Goal: Book appointment/travel/reservation

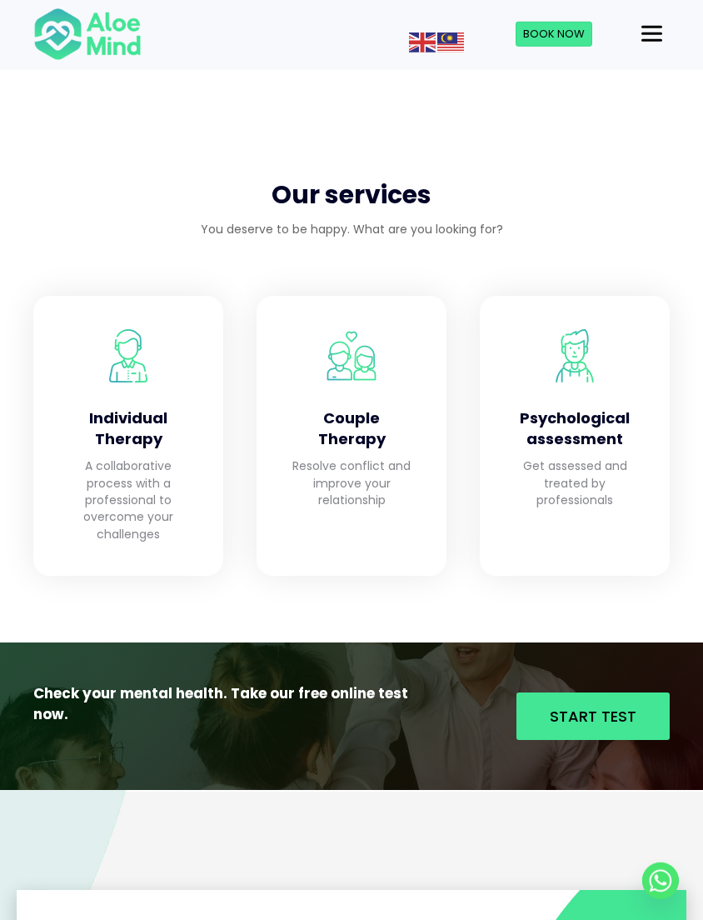
scroll to position [1431, 0]
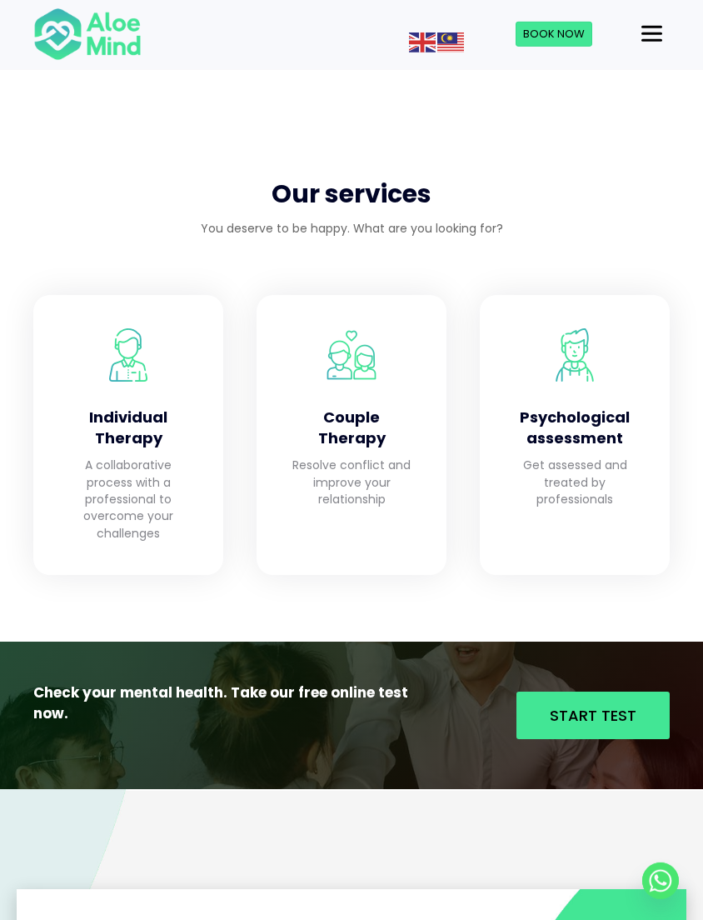
click at [631, 705] on span "Start Test" at bounding box center [593, 715] width 87 height 21
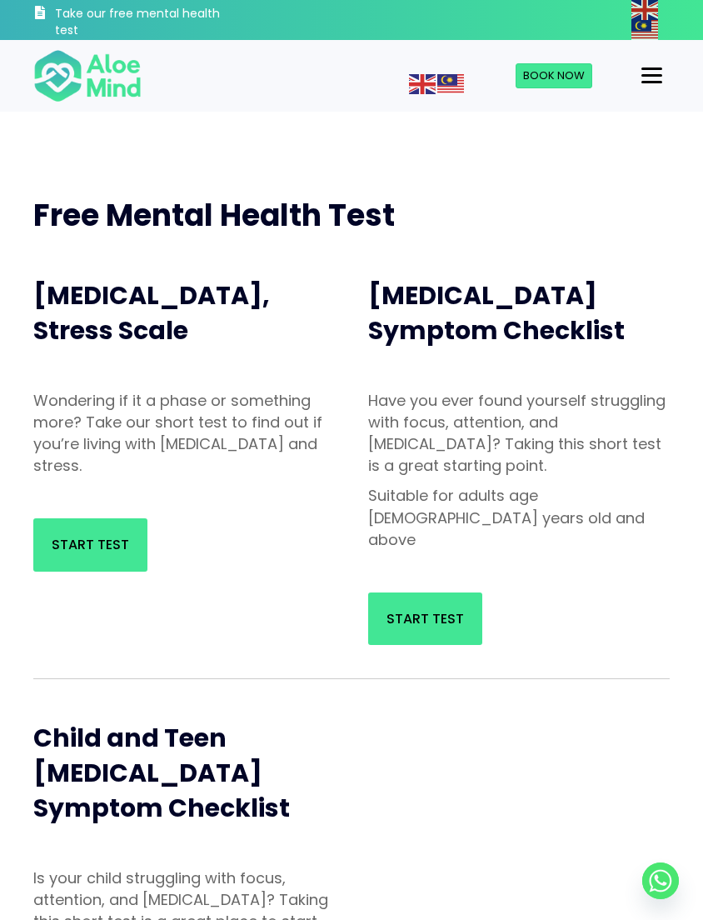
click at [461, 609] on span "Start Test" at bounding box center [425, 618] width 77 height 19
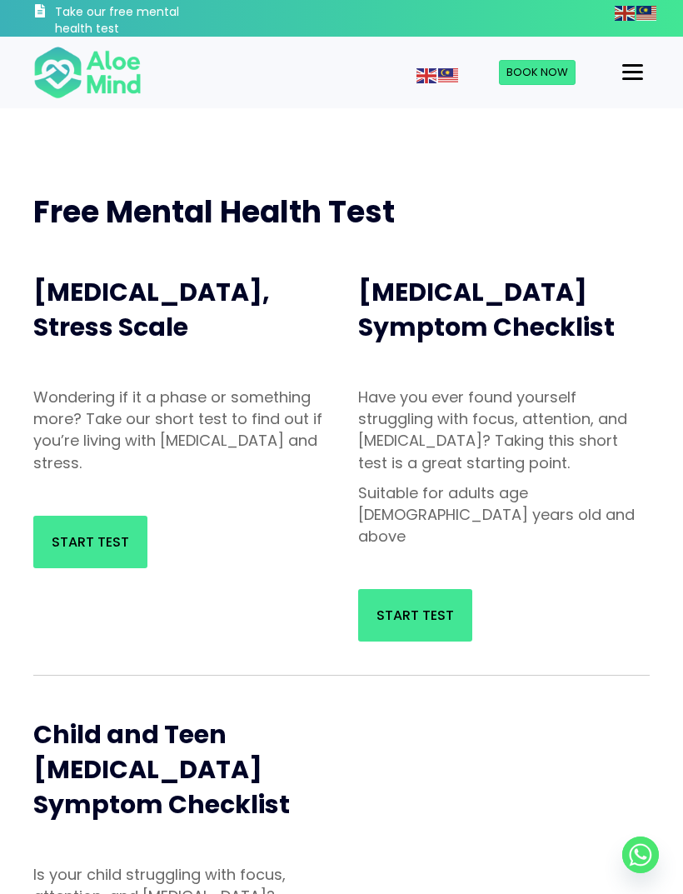
click at [100, 547] on span "Start Test" at bounding box center [90, 541] width 77 height 19
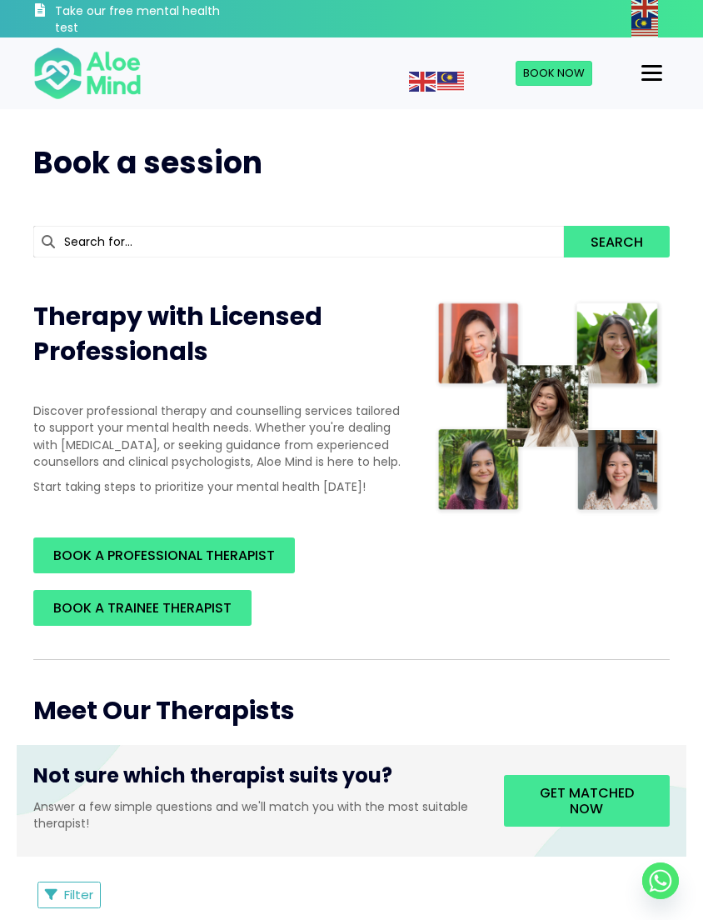
click at [552, 801] on span "Get matched now" at bounding box center [587, 800] width 94 height 35
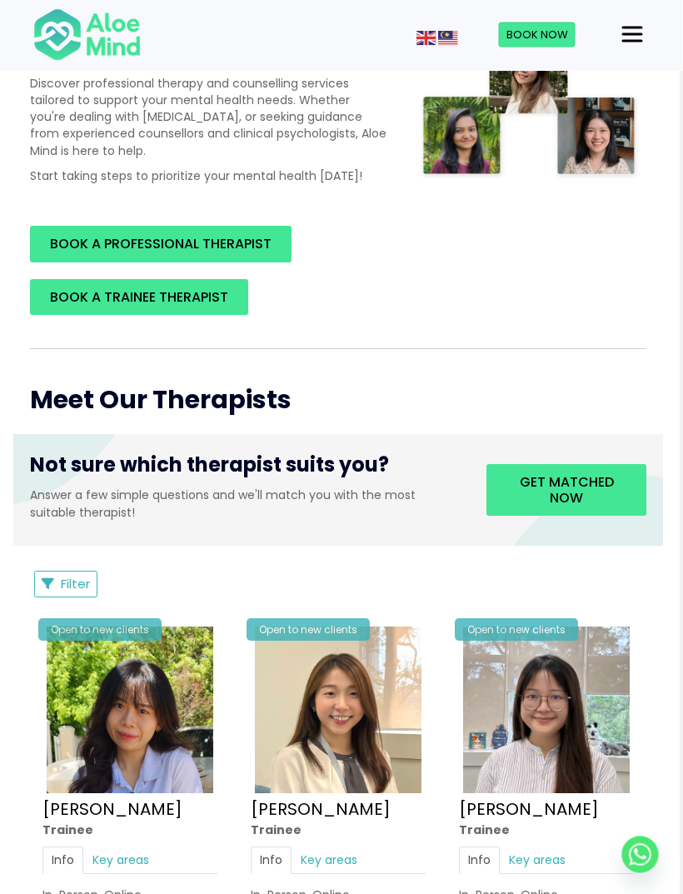
scroll to position [325, 3]
click at [577, 482] on span "Get matched now" at bounding box center [567, 489] width 94 height 35
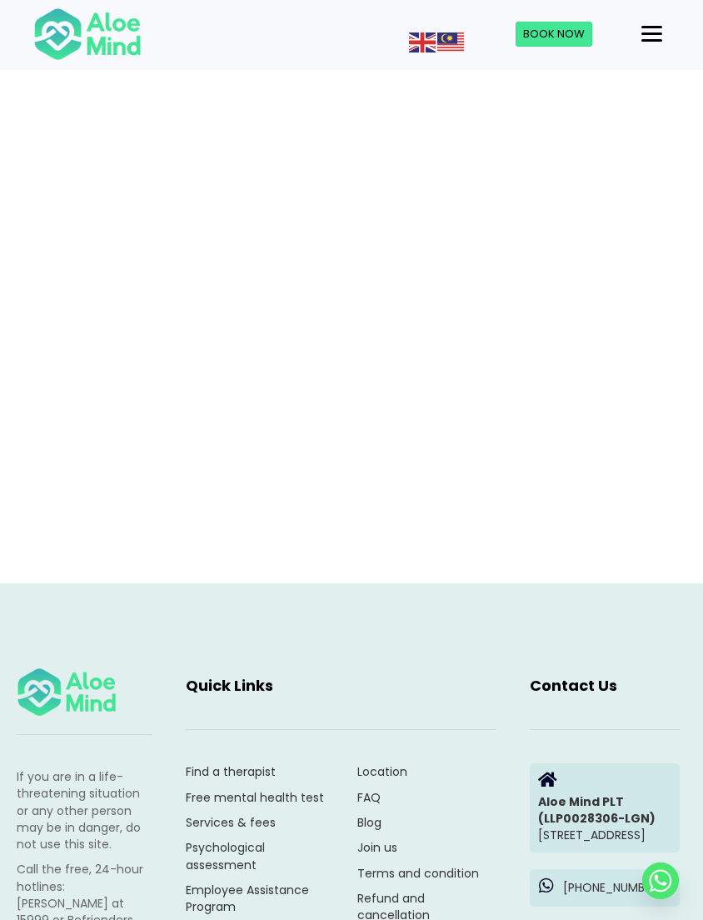
scroll to position [242, 0]
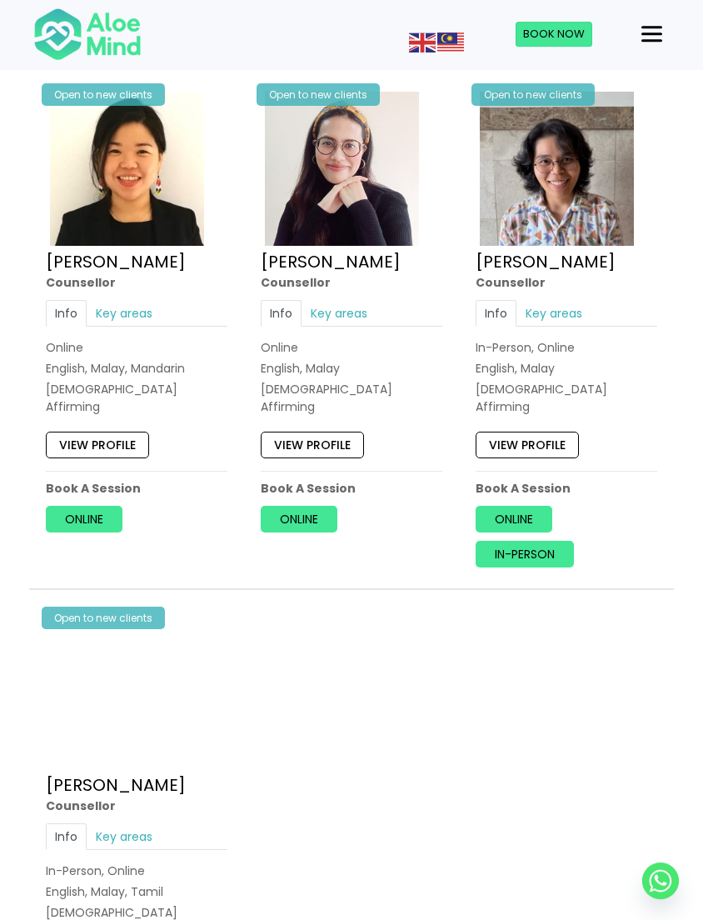
scroll to position [1424, 0]
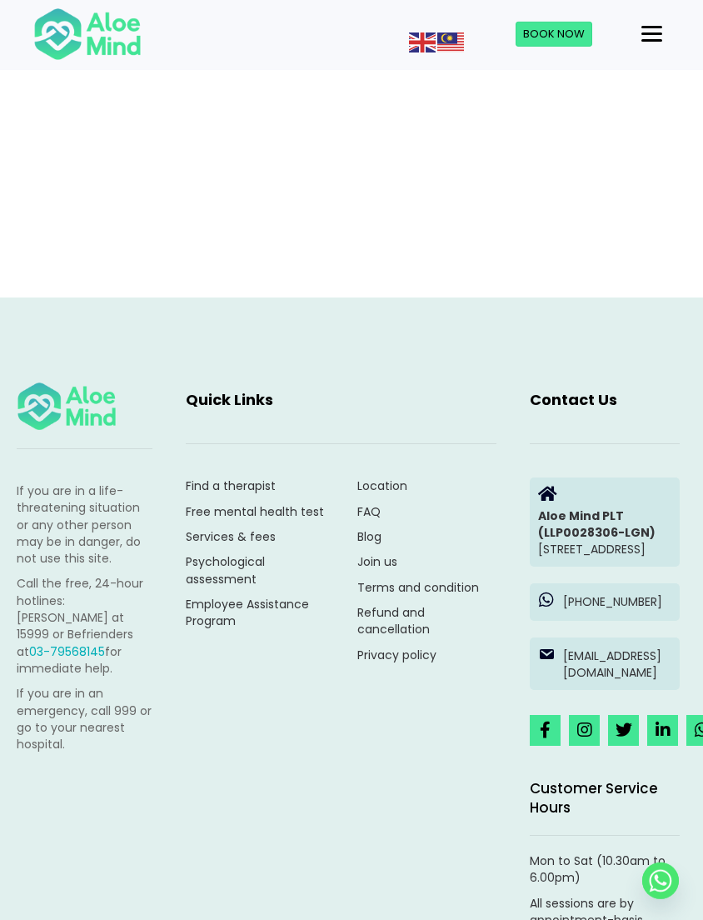
scroll to position [187, 0]
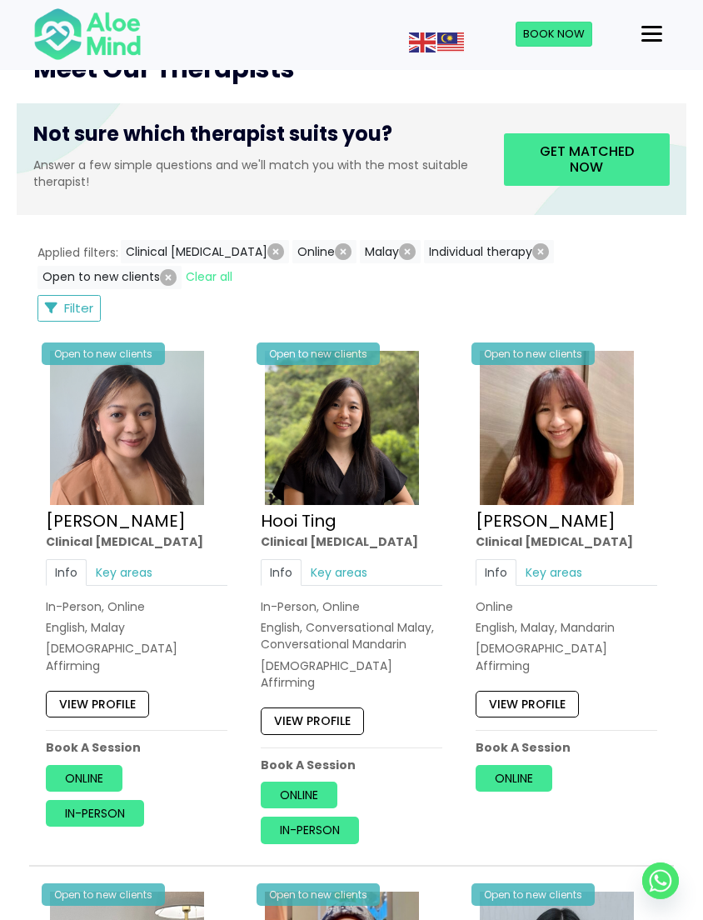
scroll to position [644, 0]
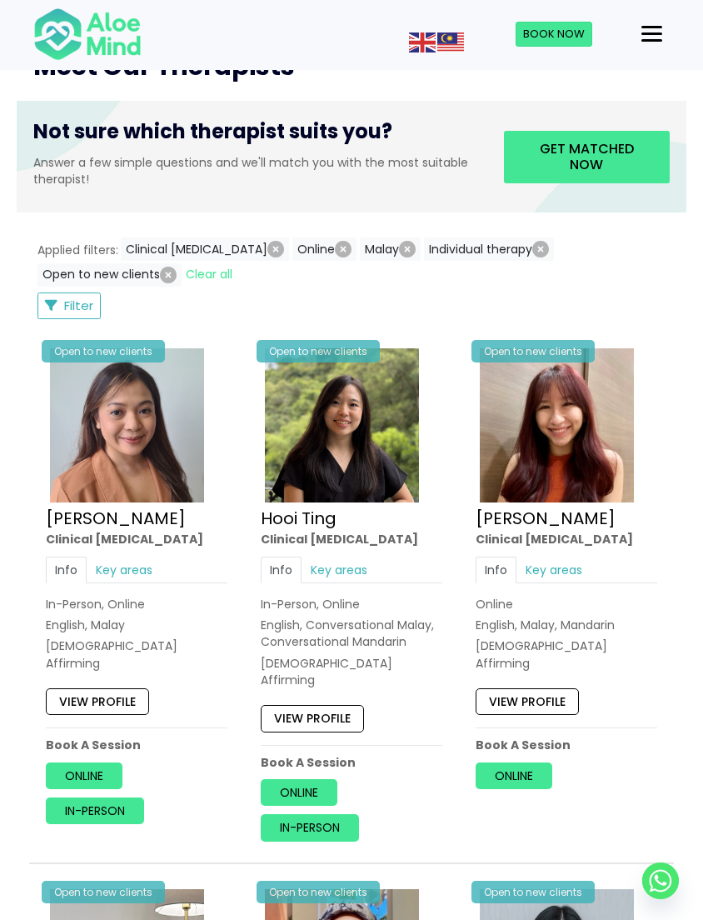
click at [115, 581] on link "Key areas" at bounding box center [124, 570] width 75 height 27
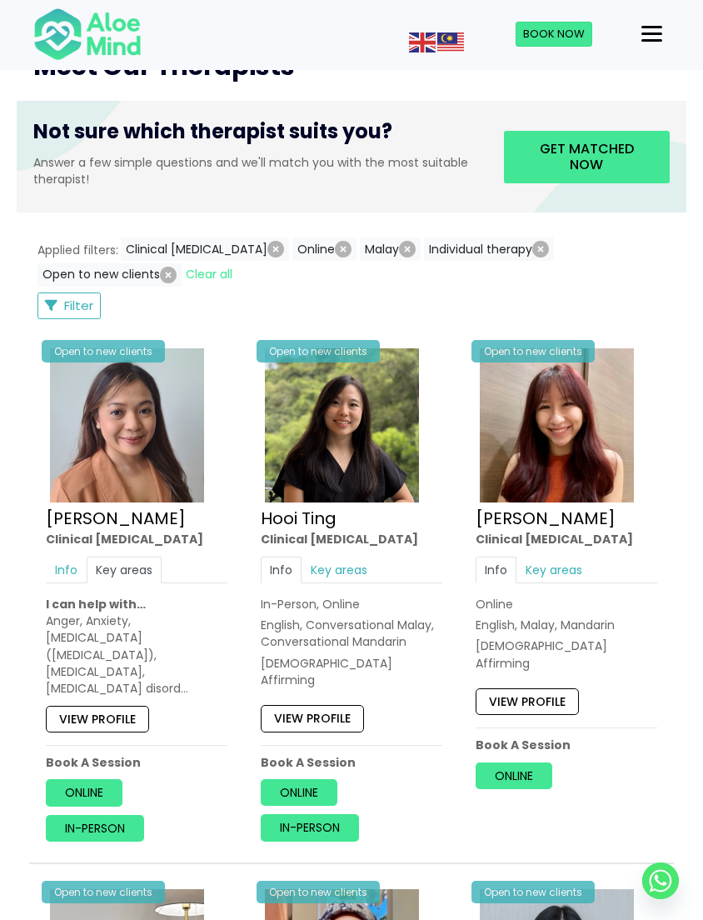
click at [98, 716] on link "View profile" at bounding box center [97, 719] width 103 height 27
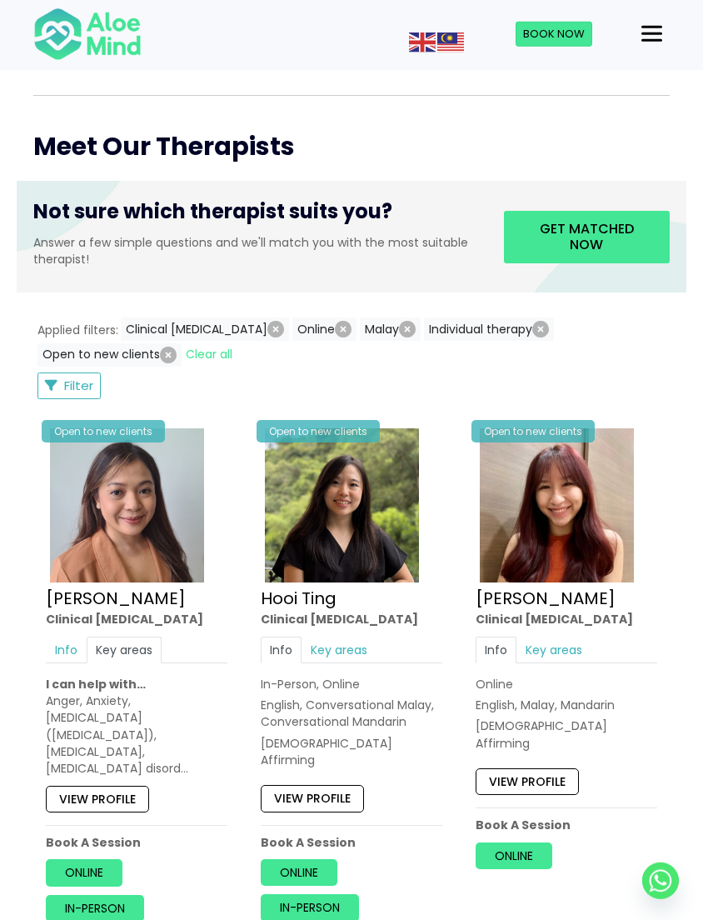
scroll to position [567, 0]
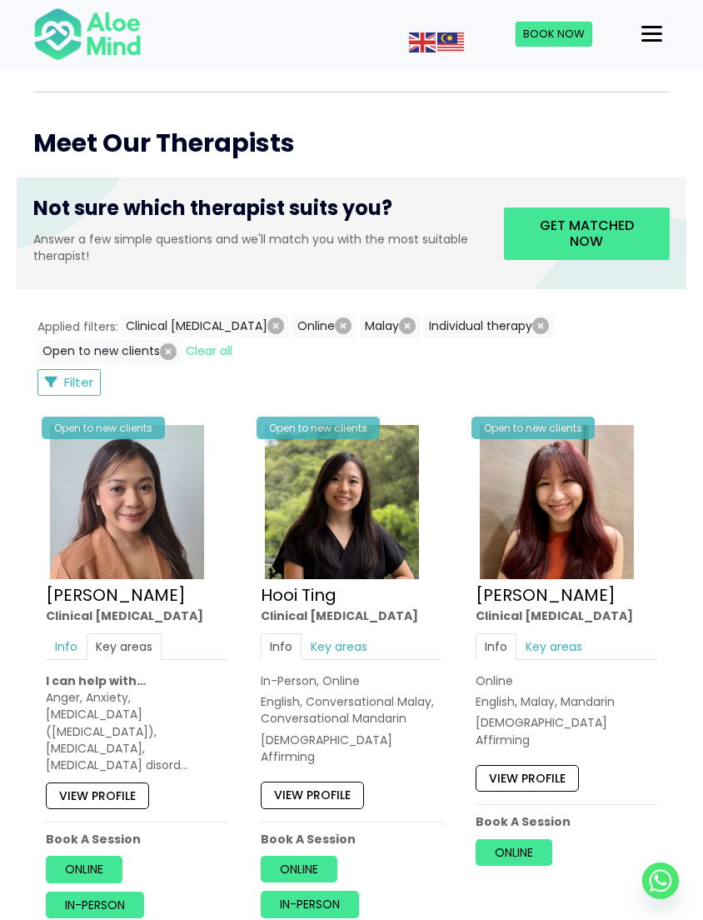
click at [267, 332] on icon "button" at bounding box center [275, 325] width 17 height 17
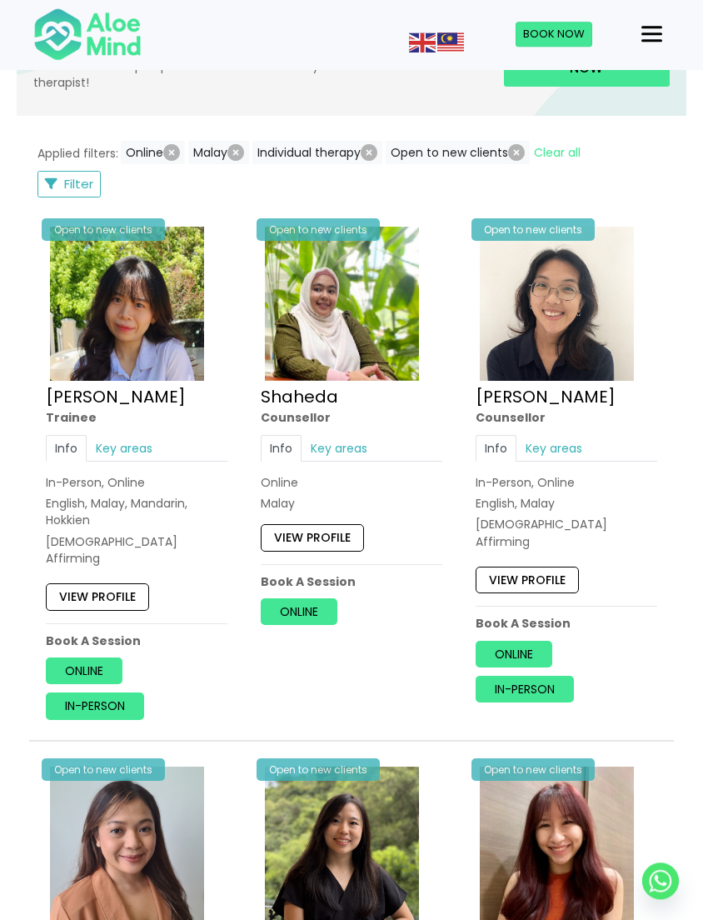
scroll to position [740, 0]
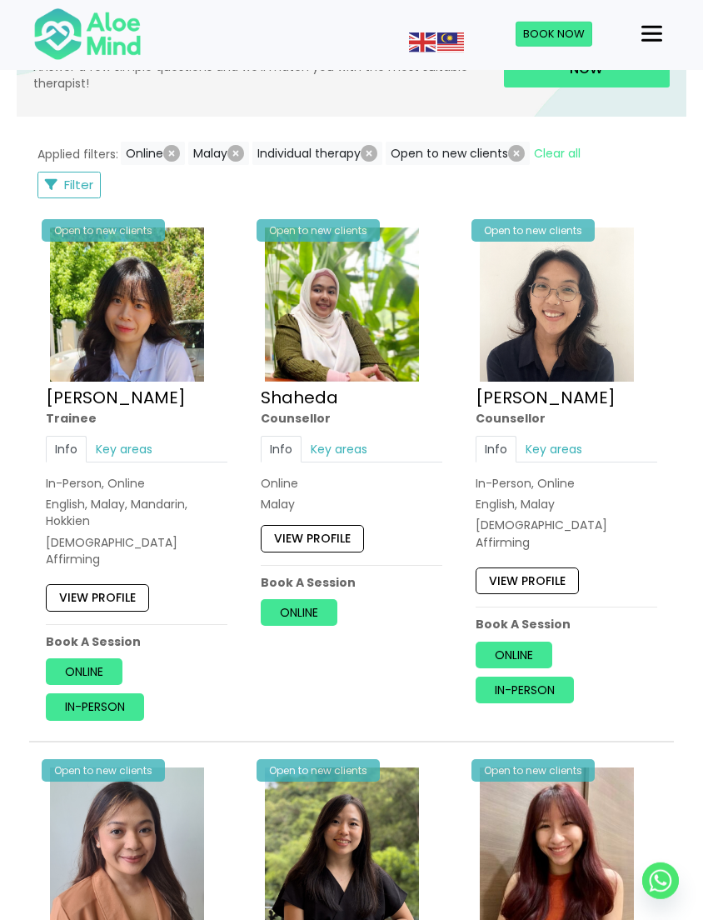
click at [347, 457] on link "Key areas" at bounding box center [339, 449] width 75 height 27
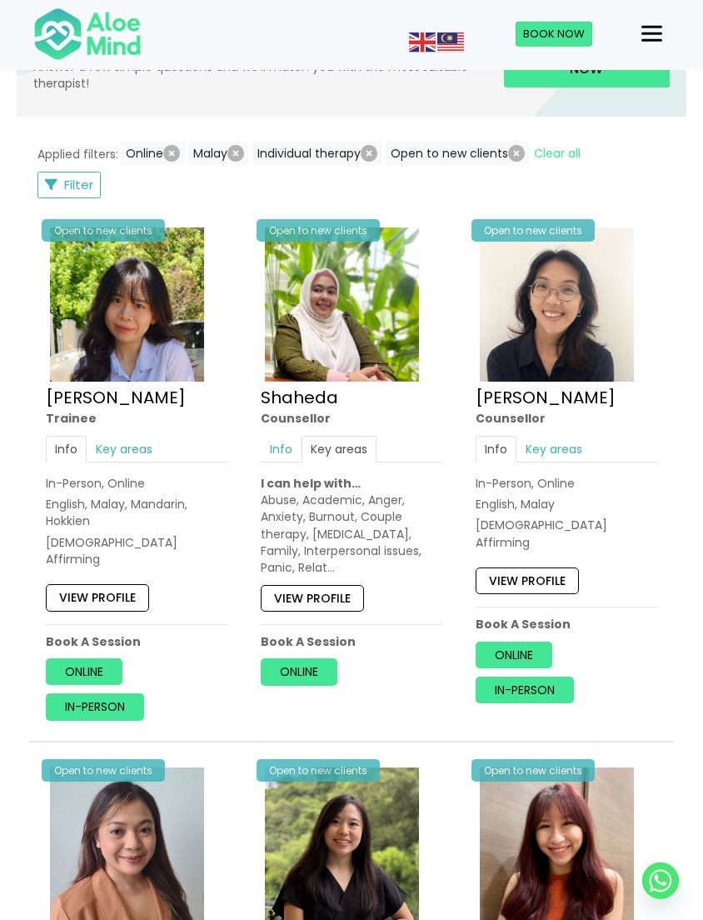
click at [336, 607] on link "View profile" at bounding box center [312, 598] width 103 height 27
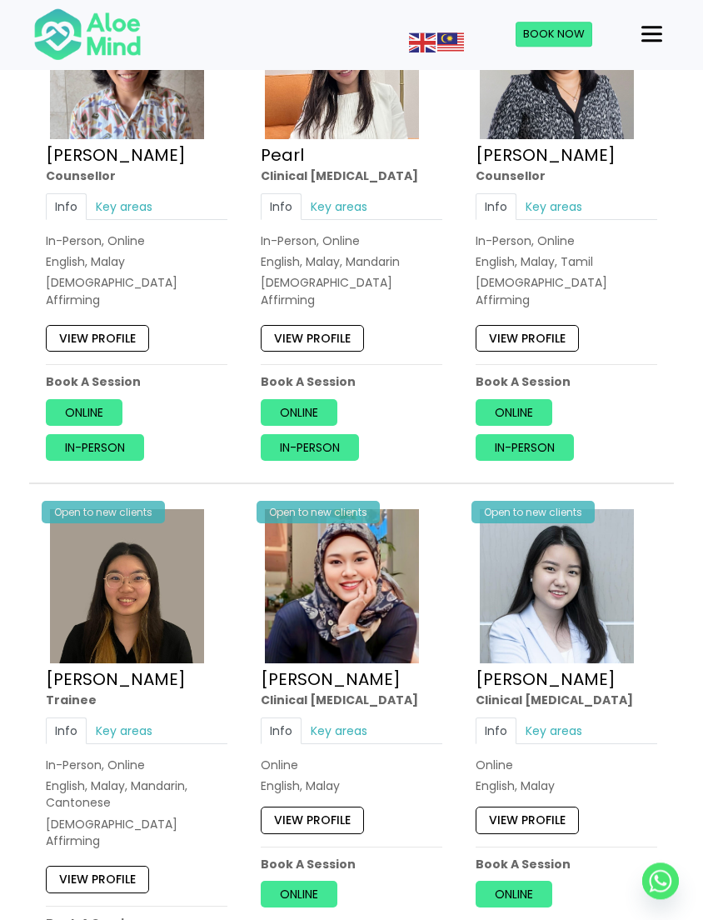
scroll to position [2602, 0]
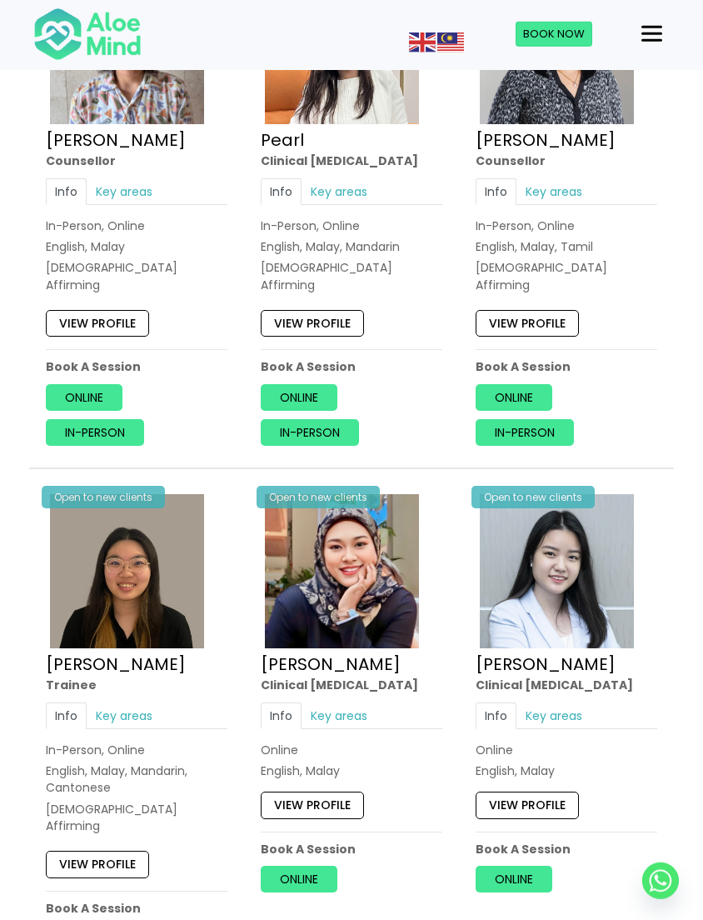
click at [342, 702] on link "Key areas" at bounding box center [339, 715] width 75 height 27
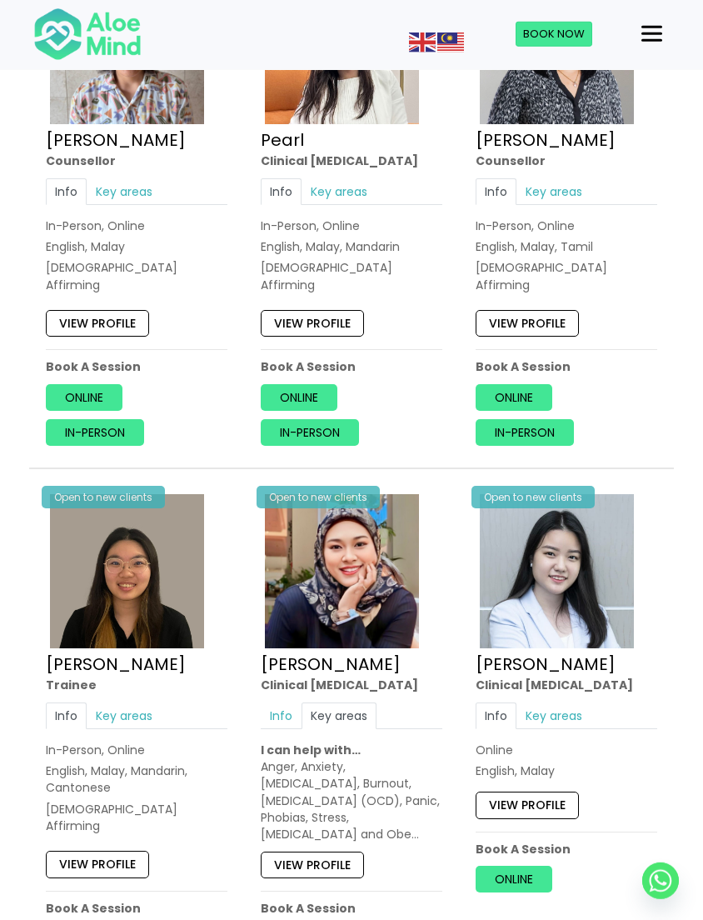
click at [334, 851] on link "View profile" at bounding box center [312, 864] width 103 height 27
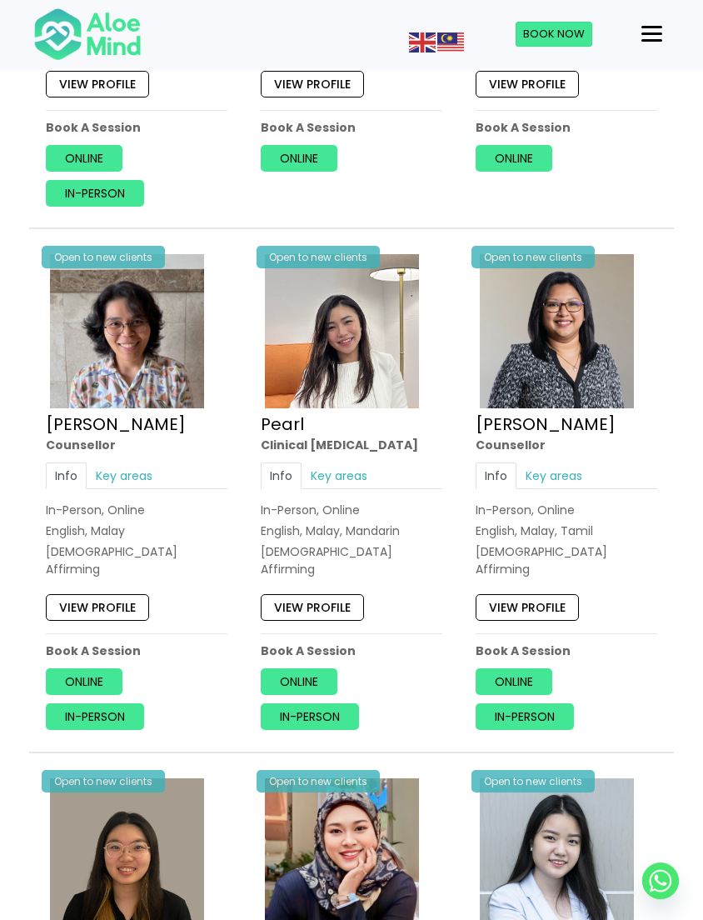
scroll to position [2317, 0]
click at [110, 462] on link "Key areas" at bounding box center [124, 475] width 75 height 27
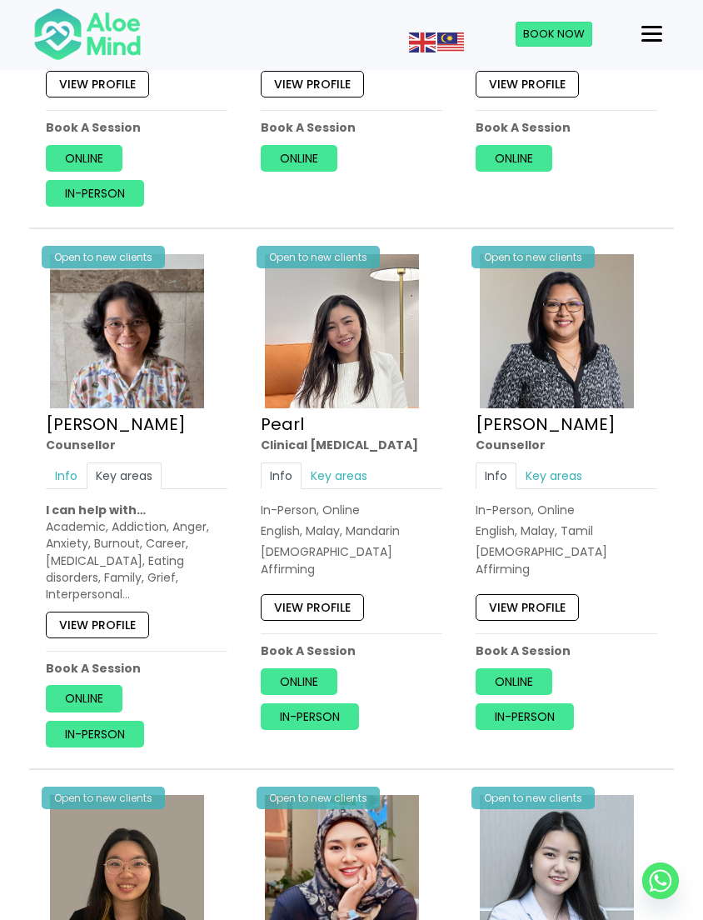
click at [85, 612] on link "View profile" at bounding box center [97, 625] width 103 height 27
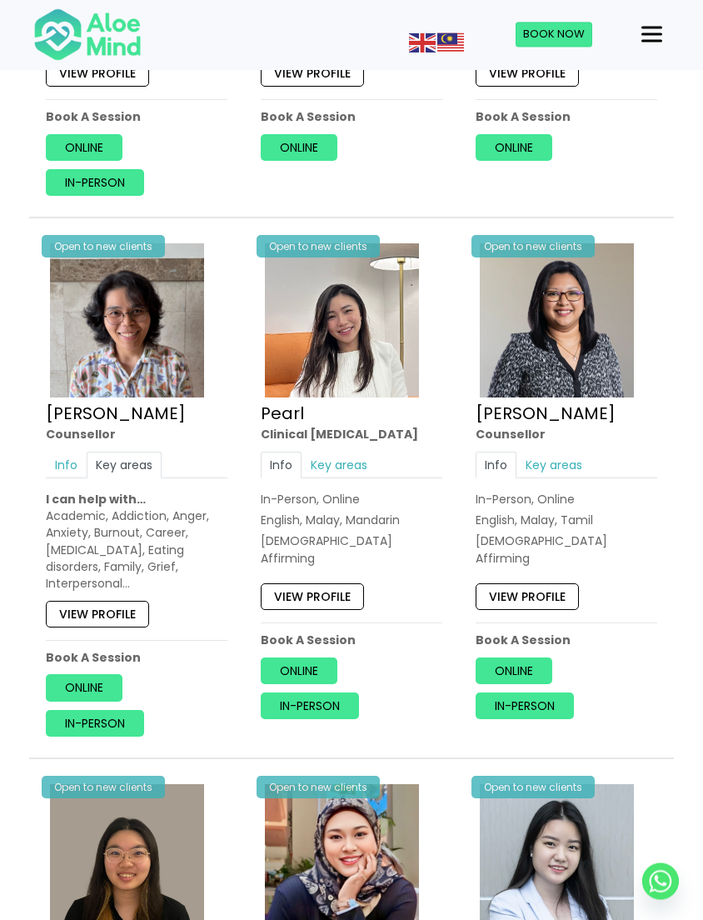
scroll to position [2342, 0]
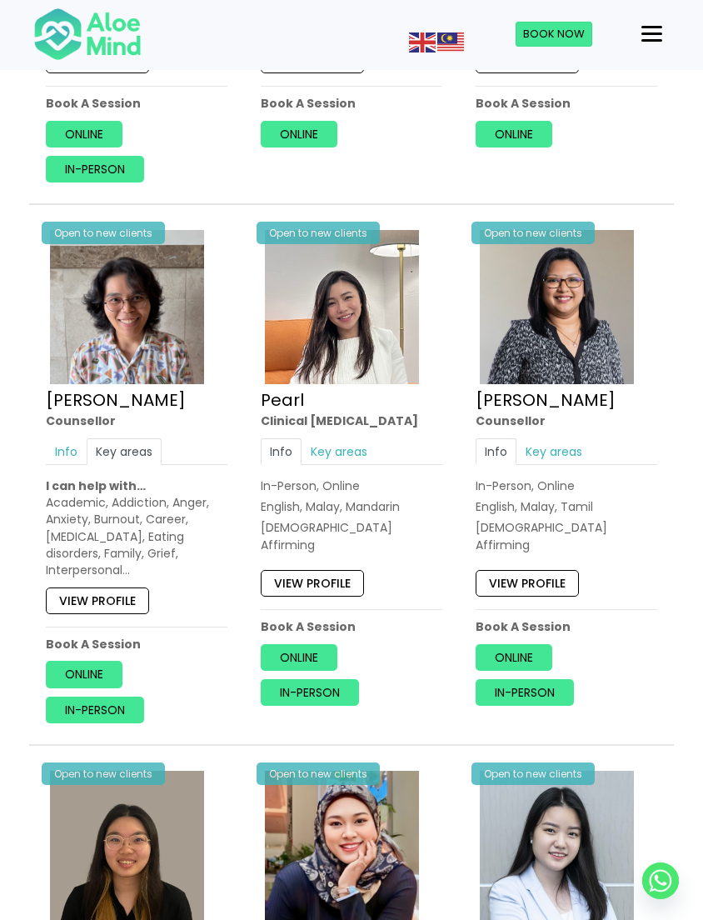
click at [65, 662] on link "Online" at bounding box center [84, 675] width 77 height 27
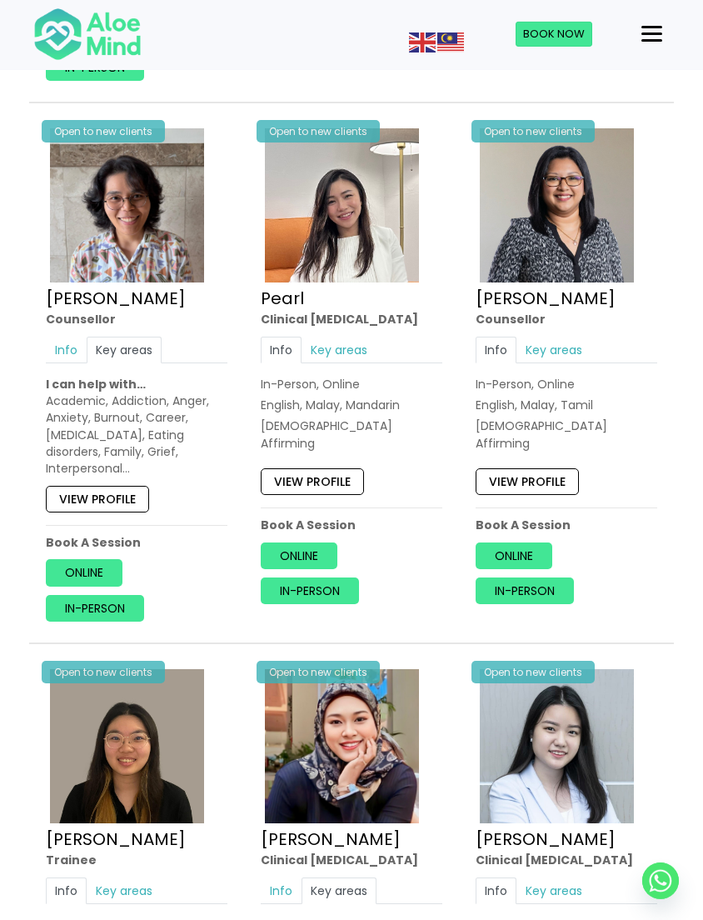
click at [76, 486] on link "View profile" at bounding box center [97, 499] width 103 height 27
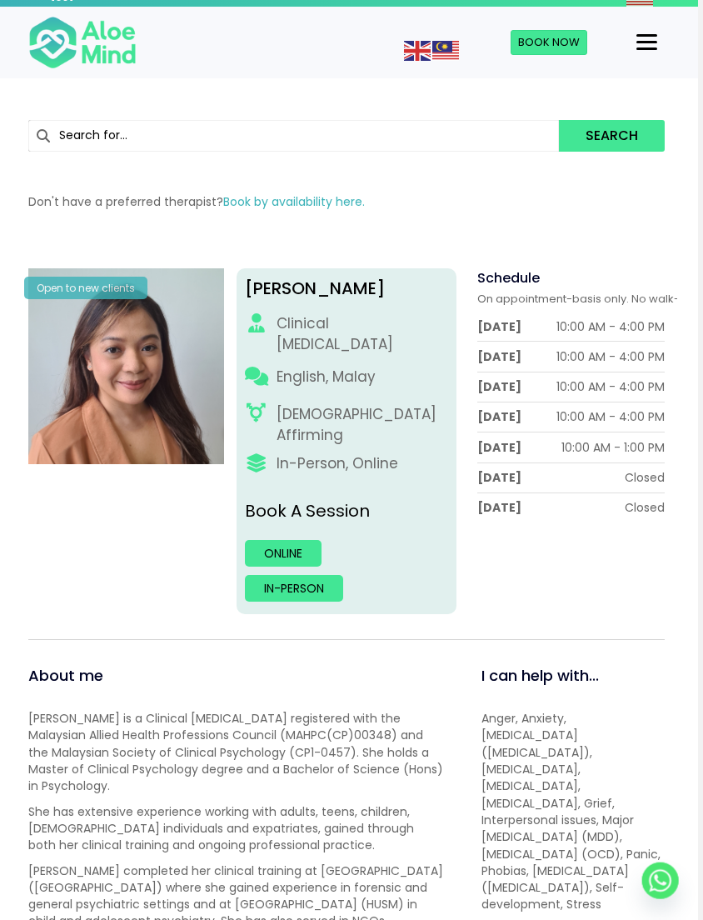
scroll to position [0, 5]
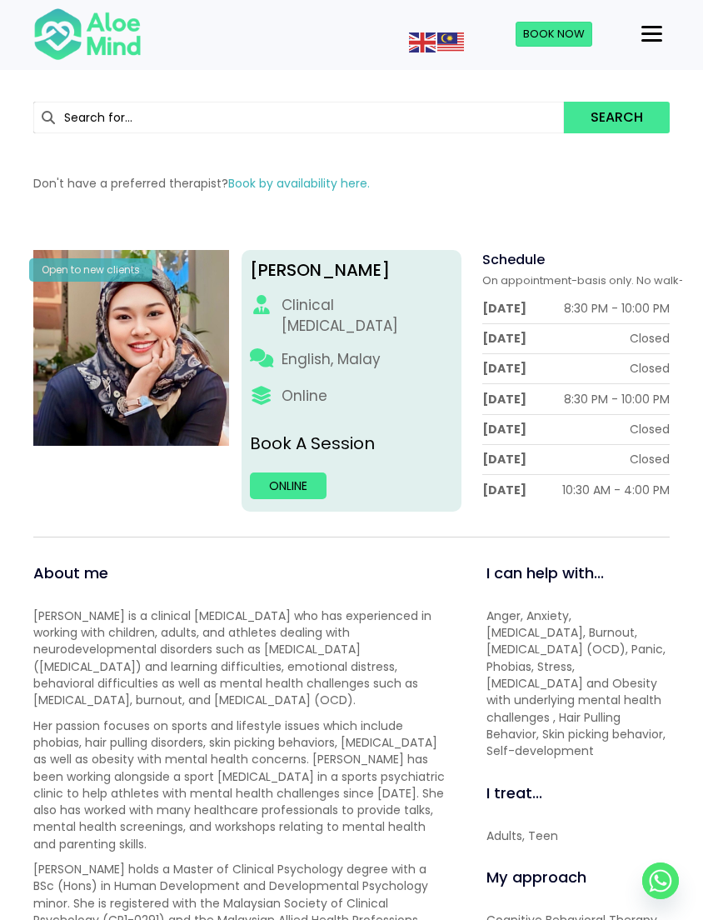
scroll to position [52, 0]
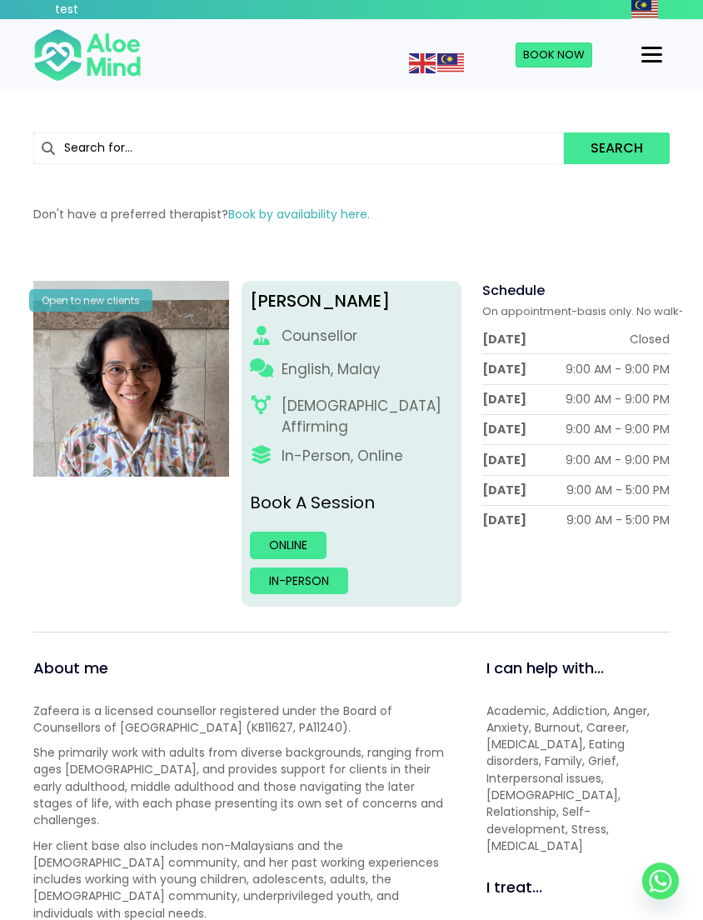
scroll to position [5, 0]
